Goal: Complete application form: Complete application form

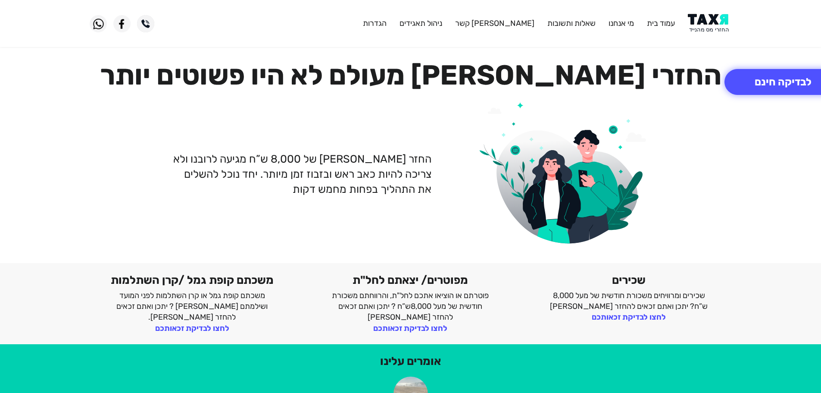
click at [711, 24] on img at bounding box center [710, 23] width 44 height 19
click at [711, 20] on img at bounding box center [710, 23] width 44 height 19
click at [715, 26] on img at bounding box center [710, 23] width 44 height 19
click at [721, 27] on img at bounding box center [710, 23] width 44 height 19
click at [710, 24] on img at bounding box center [710, 23] width 44 height 19
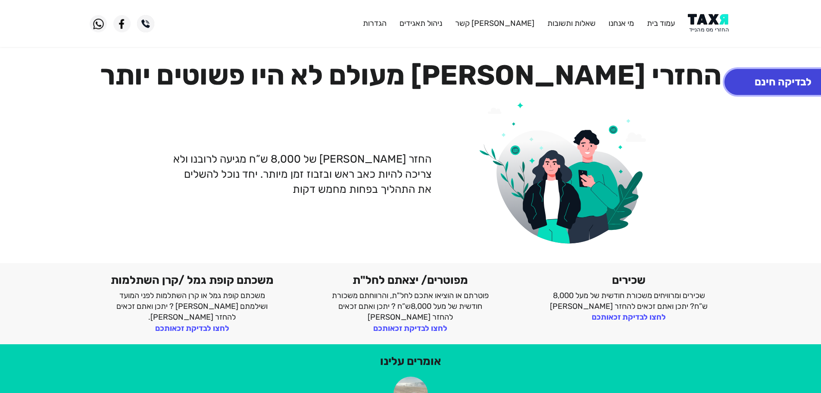
click at [759, 88] on button "לבדיקה חינם" at bounding box center [783, 82] width 117 height 26
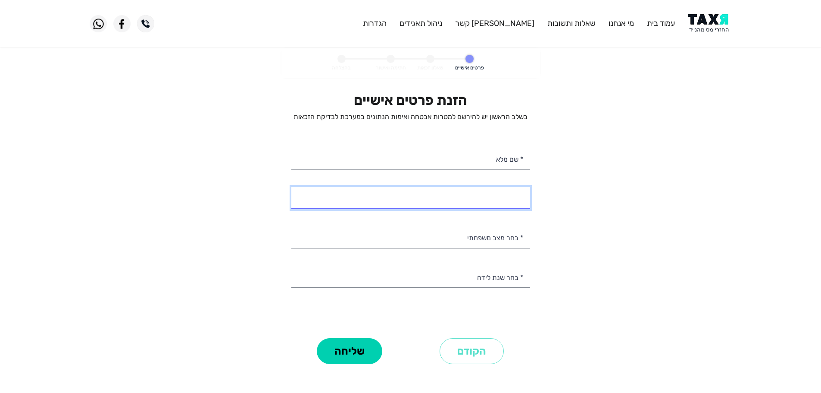
click at [493, 200] on input "* מספר טלפון" at bounding box center [410, 198] width 239 height 22
click at [516, 203] on input "* מספר טלפון" at bounding box center [410, 198] width 239 height 22
type input "050-5529155"
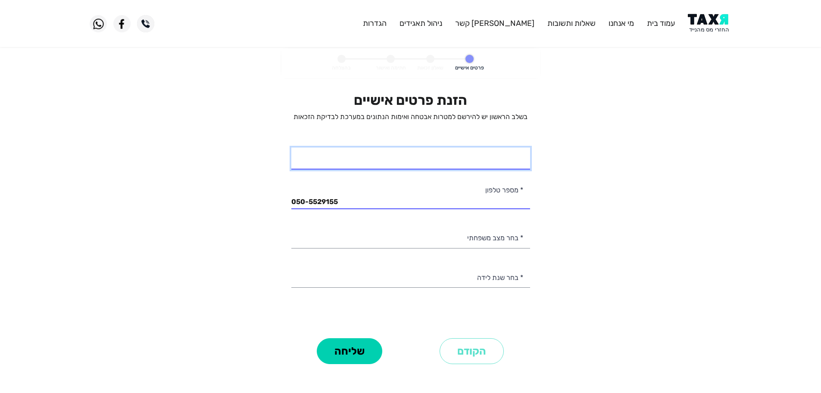
click at [506, 161] on input "* שם מלא" at bounding box center [410, 158] width 239 height 22
type input "[PERSON_NAME]"
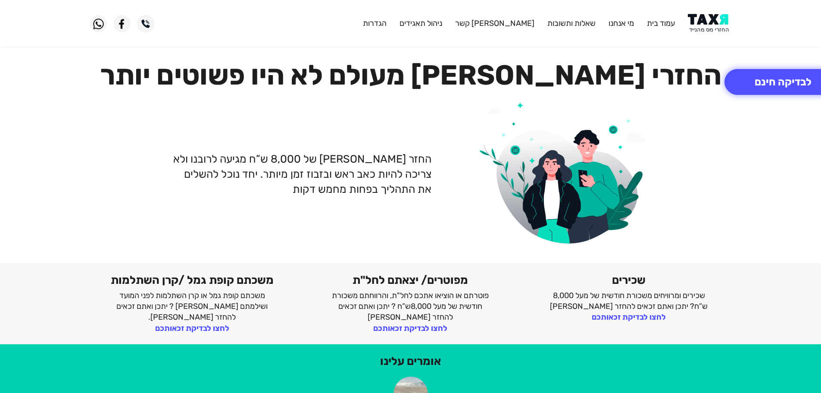
click at [720, 27] on img at bounding box center [710, 23] width 44 height 19
click at [751, 82] on button "לבדיקה חינם" at bounding box center [783, 82] width 117 height 26
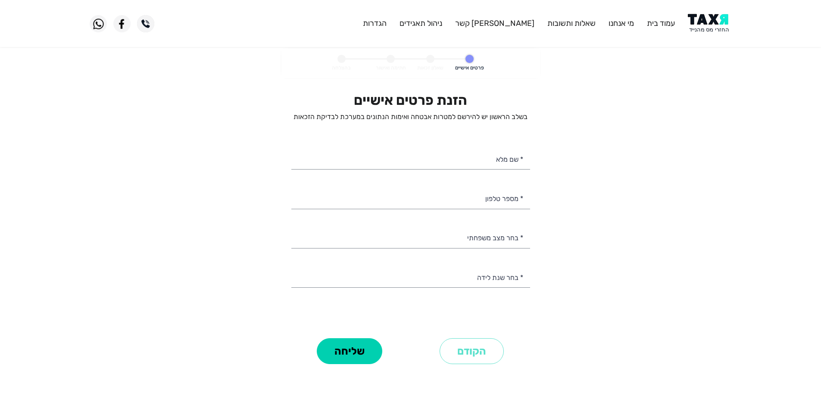
select select
click at [490, 200] on input "* מספר טלפון" at bounding box center [410, 198] width 239 height 22
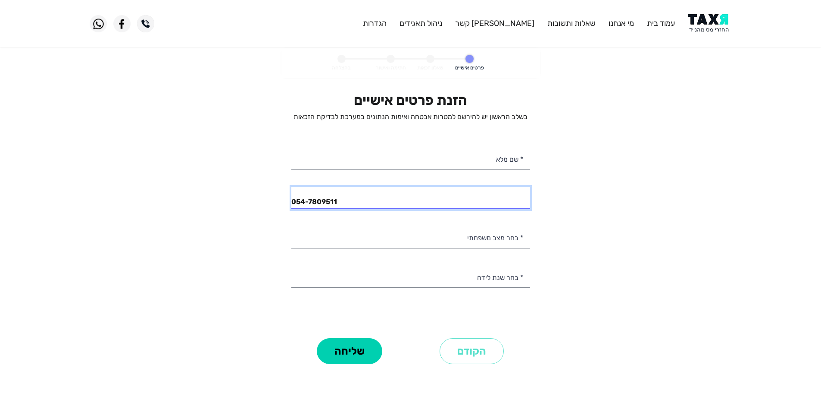
type input "054-7809511"
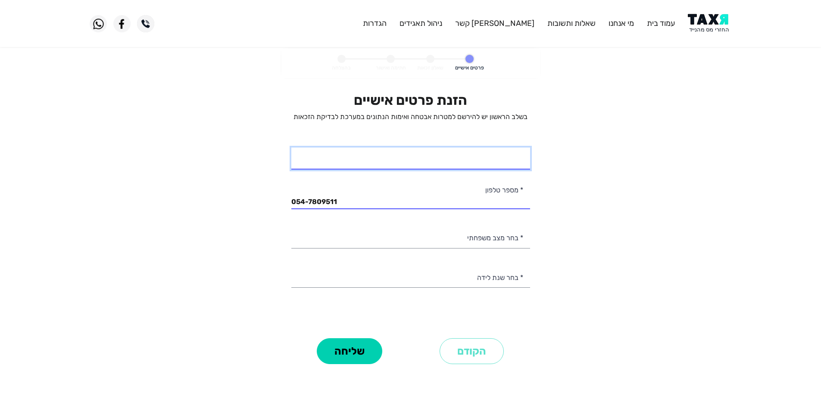
click at [490, 162] on input "* שם מלא" at bounding box center [410, 158] width 239 height 22
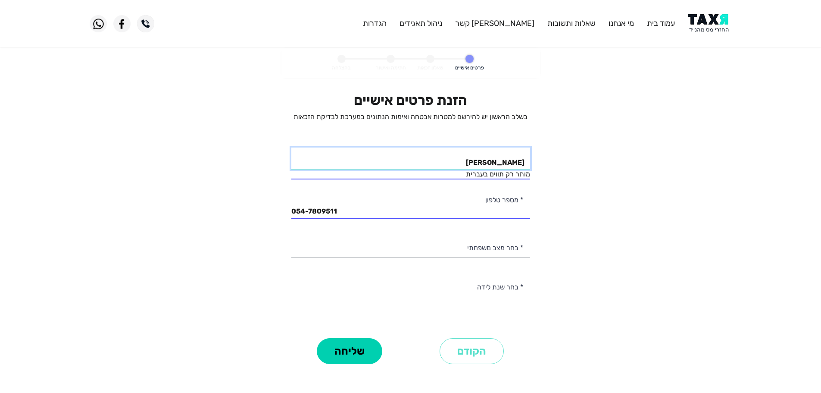
type input "[PERSON_NAME]"
click at [565, 261] on personal-details "פרטים אישיים שאלון זכאות חתימה ואישור בהצלחה הזנת פרטים אישיים בשלב הראשון יש ל…" at bounding box center [410, 219] width 821 height 342
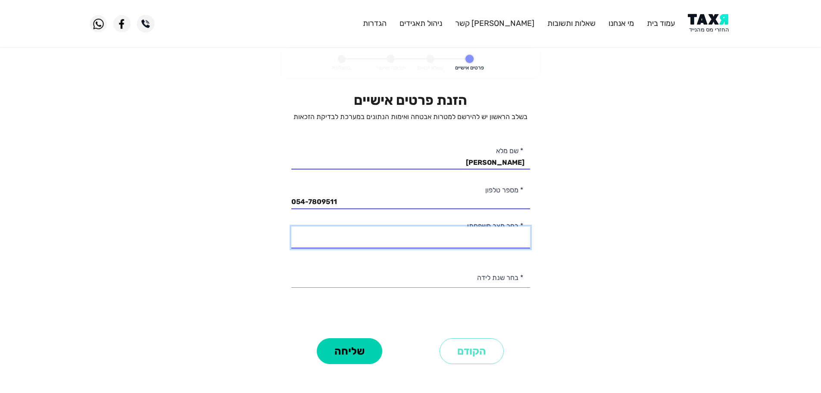
click at [510, 241] on select "רווק/ה נשוי/אה גרוש/ה אלמן/נה" at bounding box center [410, 237] width 239 height 22
select select "3: Divorced"
click at [291, 226] on select "רווק/ה נשוי/אה גרוש/ה אלמן/נה" at bounding box center [410, 237] width 239 height 22
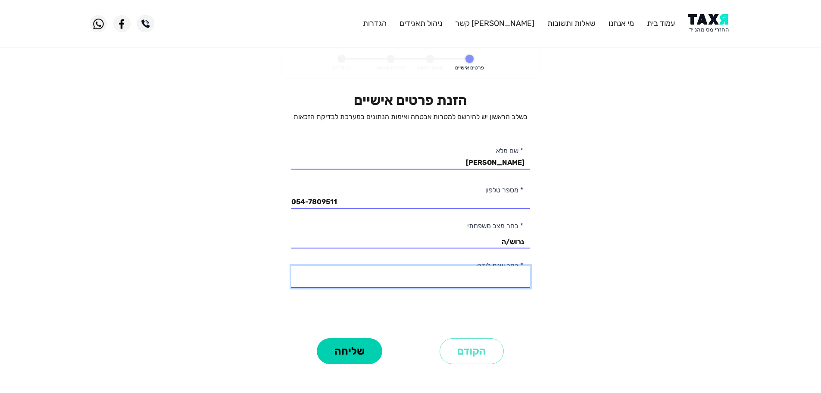
click at [509, 277] on select "2003 2002 2001 2000 1999 1998 1997 1996 1995 1994 1993 1992 1991 1990 1989 1988…" at bounding box center [410, 277] width 239 height 22
select select "42: 1962"
click at [291, 266] on select "2003 2002 2001 2000 1999 1998 1997 1996 1995 1994 1993 1992 1991 1990 1989 1988…" at bounding box center [410, 277] width 239 height 22
click at [365, 356] on button "שליחה" at bounding box center [350, 351] width 66 height 26
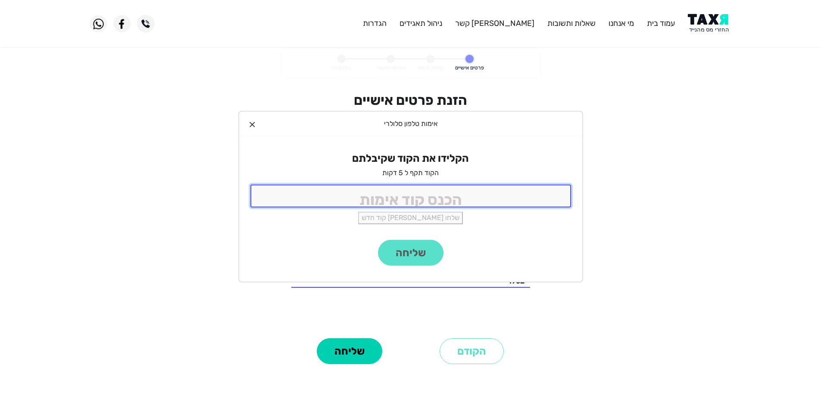
click at [487, 194] on input "tel" at bounding box center [410, 195] width 321 height 23
type input "9988"
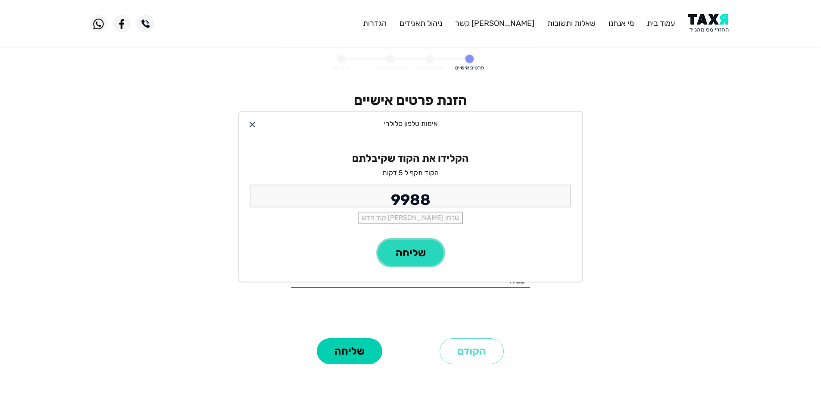
click at [431, 248] on button "שליחה" at bounding box center [411, 253] width 66 height 26
